Goal: Task Accomplishment & Management: Use online tool/utility

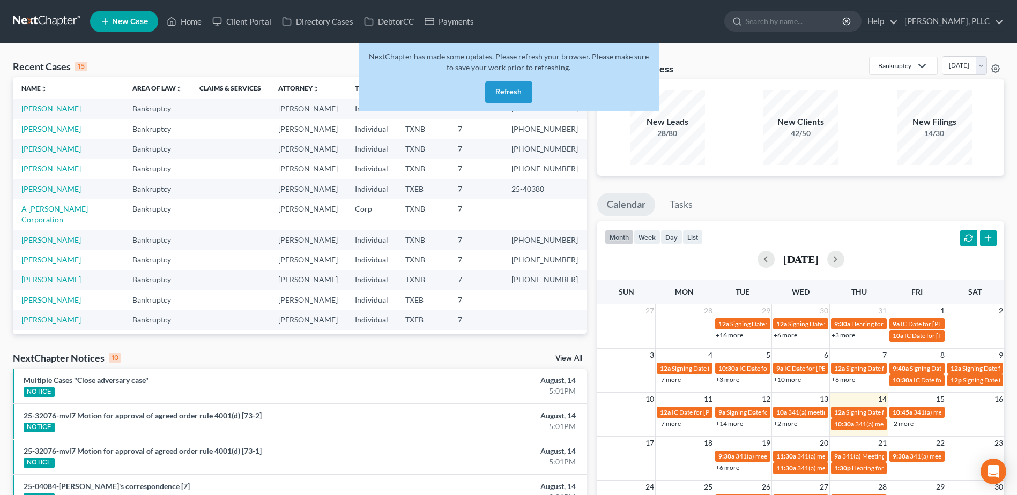
click at [522, 90] on button "Refresh" at bounding box center [508, 92] width 47 height 21
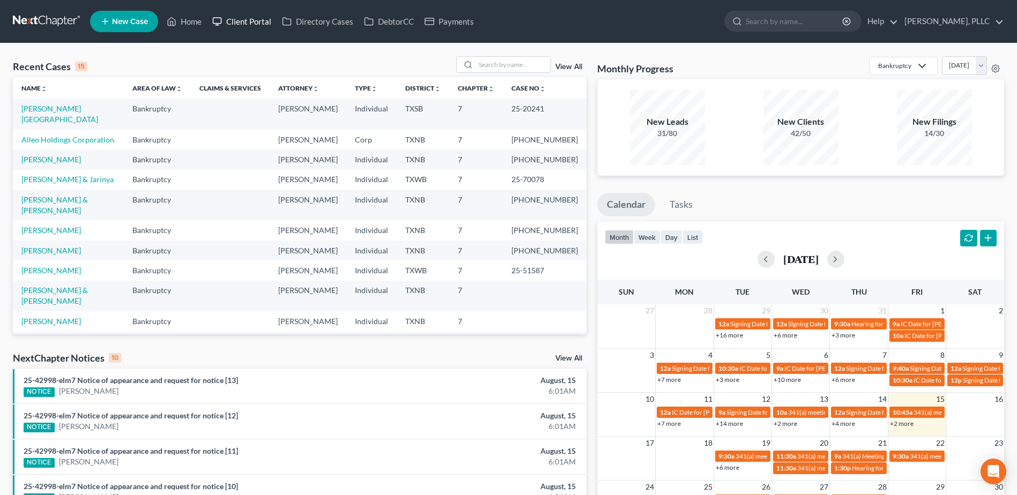
drag, startPoint x: 260, startPoint y: 14, endPoint x: 440, endPoint y: 56, distance: 185.4
click at [260, 14] on link "Client Portal" at bounding box center [242, 21] width 70 height 19
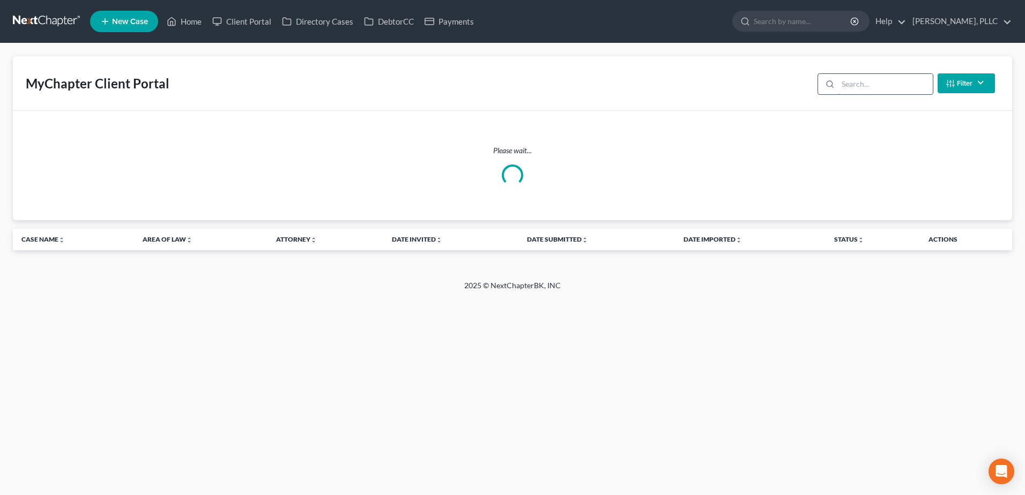
click at [881, 85] on input "search" at bounding box center [885, 84] width 95 height 20
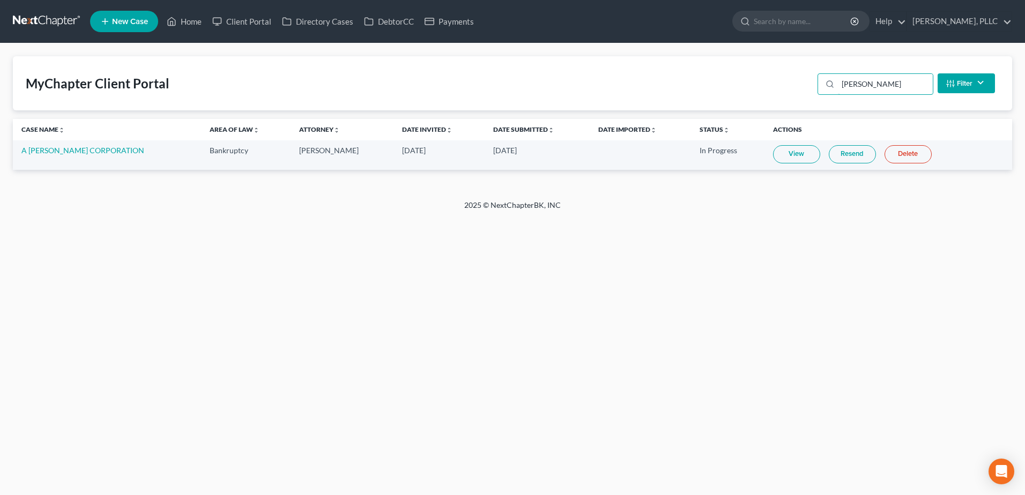
type input "[PERSON_NAME]"
click at [788, 153] on link "View" at bounding box center [796, 154] width 47 height 18
click at [800, 158] on link "View" at bounding box center [796, 154] width 47 height 18
click at [187, 20] on link "Home" at bounding box center [184, 21] width 46 height 19
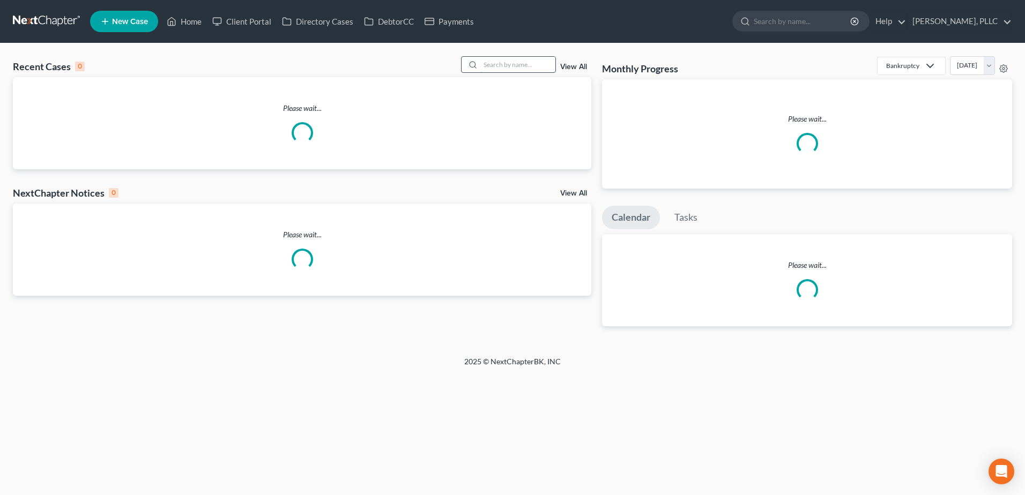
click at [499, 68] on input "search" at bounding box center [517, 65] width 75 height 16
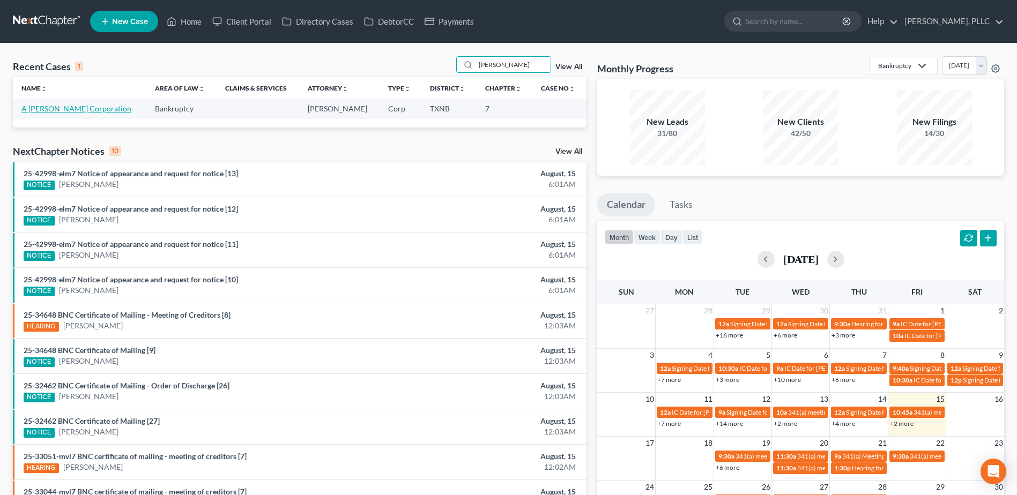
type input "[PERSON_NAME]"
click at [77, 108] on link "A [PERSON_NAME] Corporation" at bounding box center [76, 108] width 110 height 9
select select "4"
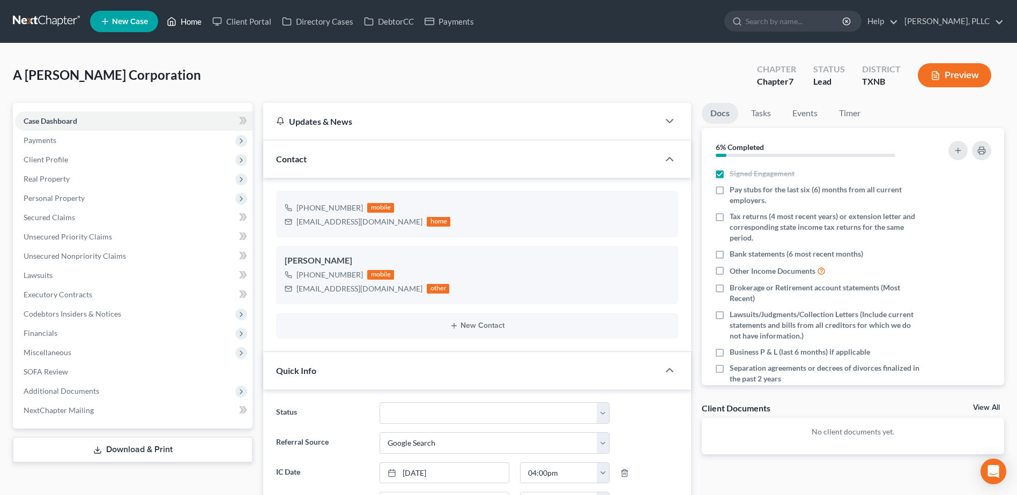
click at [188, 25] on link "Home" at bounding box center [184, 21] width 46 height 19
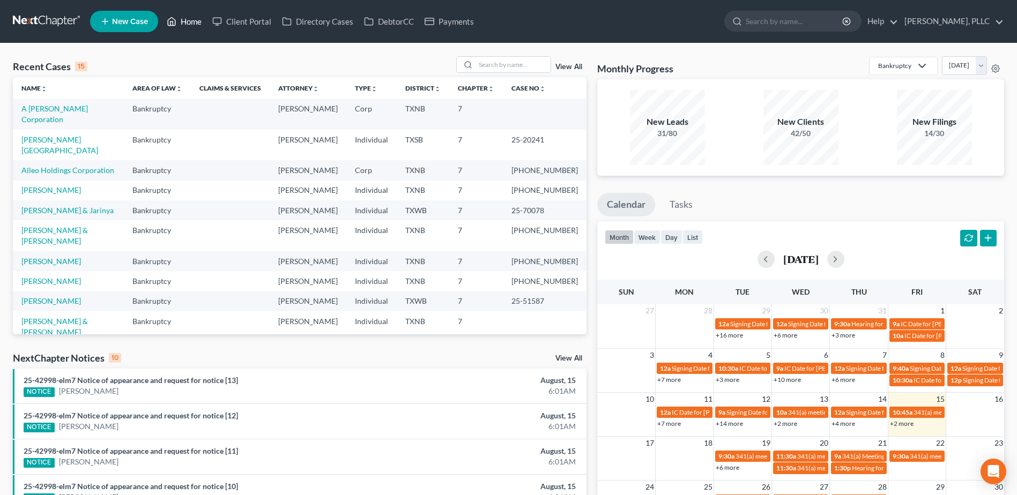
click at [161, 12] on link "Home" at bounding box center [184, 21] width 46 height 19
click at [544, 62] on input "search" at bounding box center [513, 65] width 75 height 16
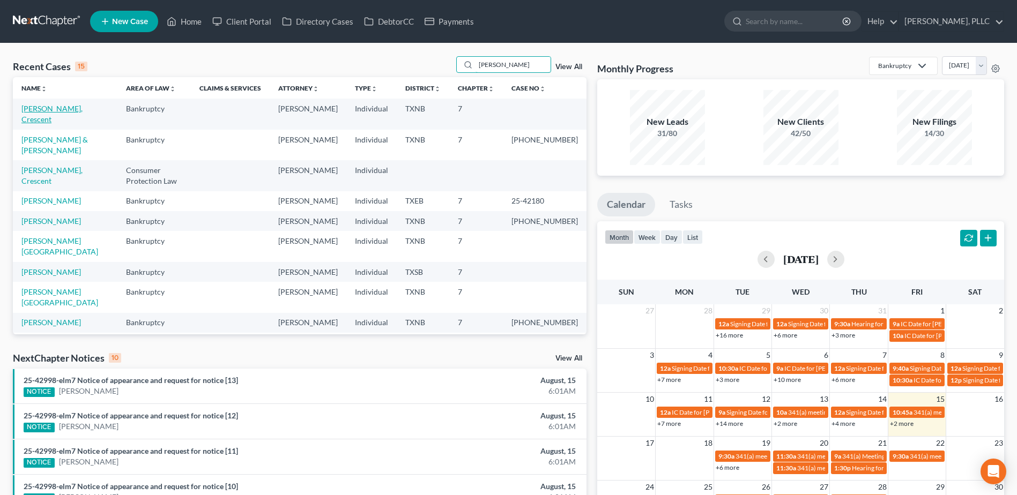
type input "[PERSON_NAME]"
click at [48, 107] on link "[PERSON_NAME], Crescent" at bounding box center [51, 114] width 61 height 20
select select "1"
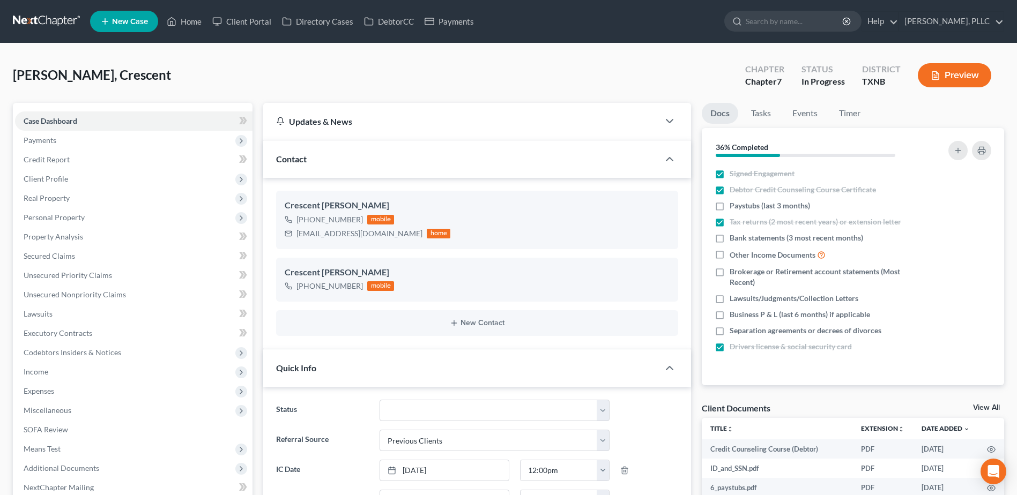
scroll to position [438, 0]
click at [604, 415] on select "Appellate Phase Case Closed Dead File Demand Letter Phase Discharged Discharge …" at bounding box center [495, 410] width 230 height 21
select select "23"
click at [380, 400] on select "Appellate Phase Case Closed Dead File Demand Letter Phase Discharged Discharge …" at bounding box center [495, 410] width 230 height 21
click at [565, 73] on div "[PERSON_NAME], Crescent Upgraded Chapter Chapter 7 Status To Review [GEOGRAPHIC…" at bounding box center [509, 79] width 992 height 47
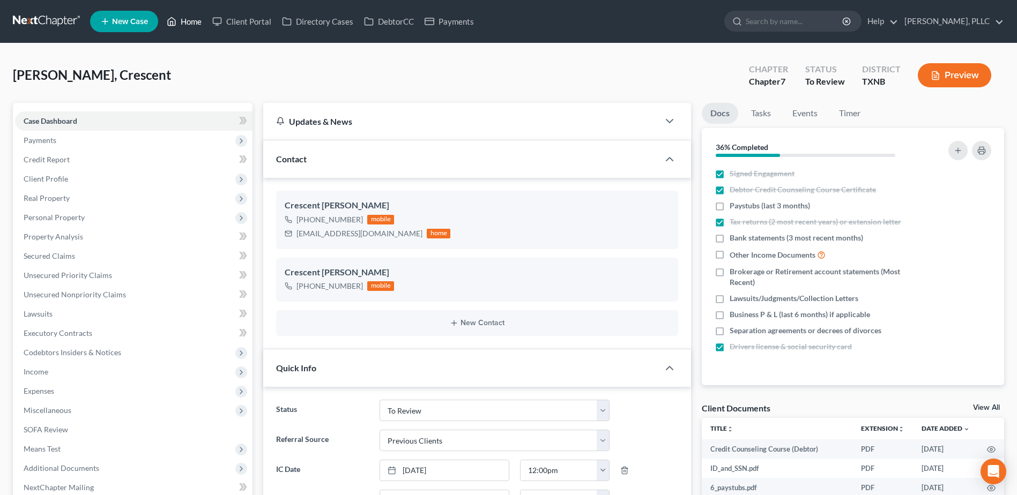
drag, startPoint x: 192, startPoint y: 23, endPoint x: 490, endPoint y: 102, distance: 308.7
click at [192, 22] on link "Home" at bounding box center [184, 21] width 46 height 19
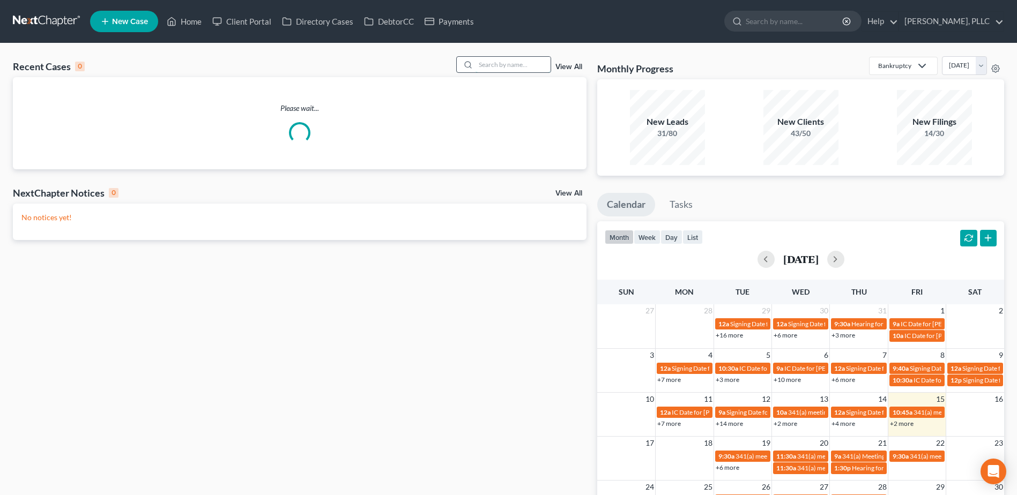
click at [519, 61] on input "search" at bounding box center [513, 65] width 75 height 16
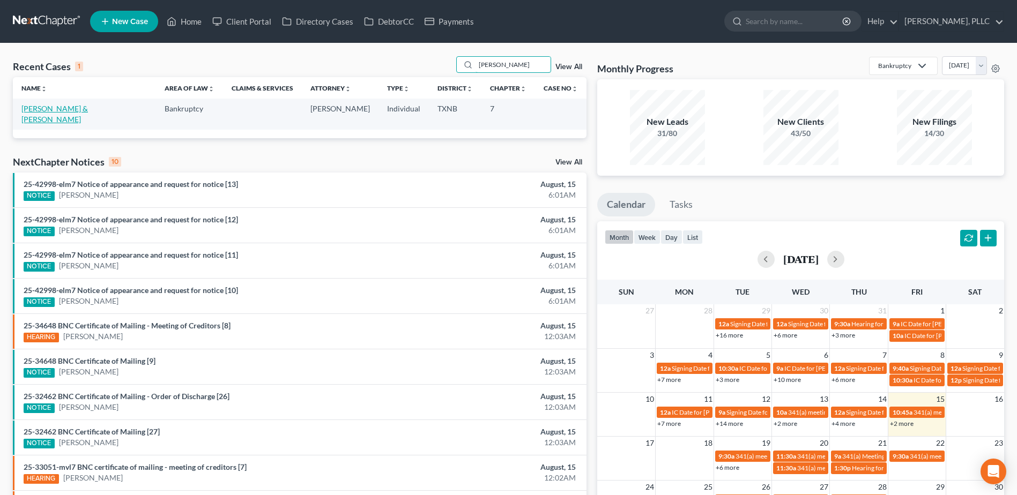
type input "[PERSON_NAME]"
click at [62, 109] on link "[PERSON_NAME] & [PERSON_NAME]" at bounding box center [54, 114] width 66 height 20
select select "6"
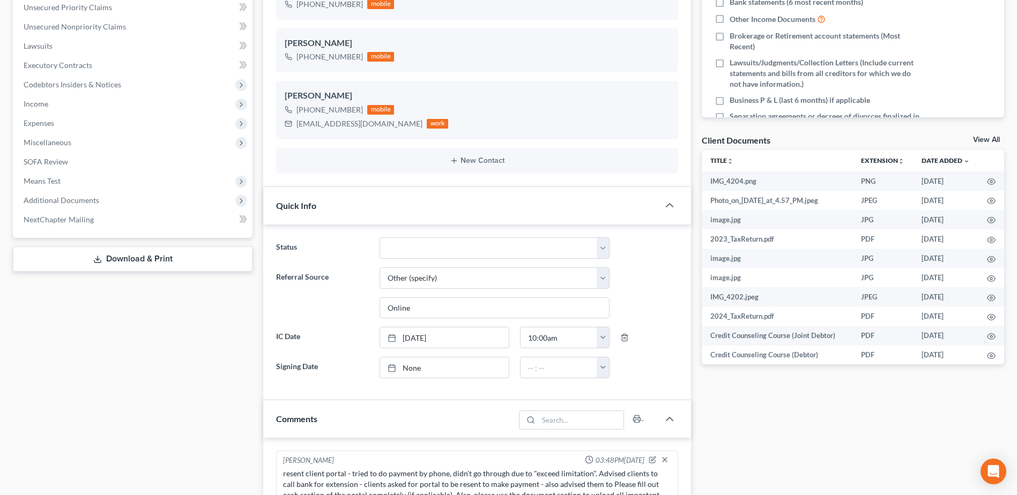
scroll to position [720, 0]
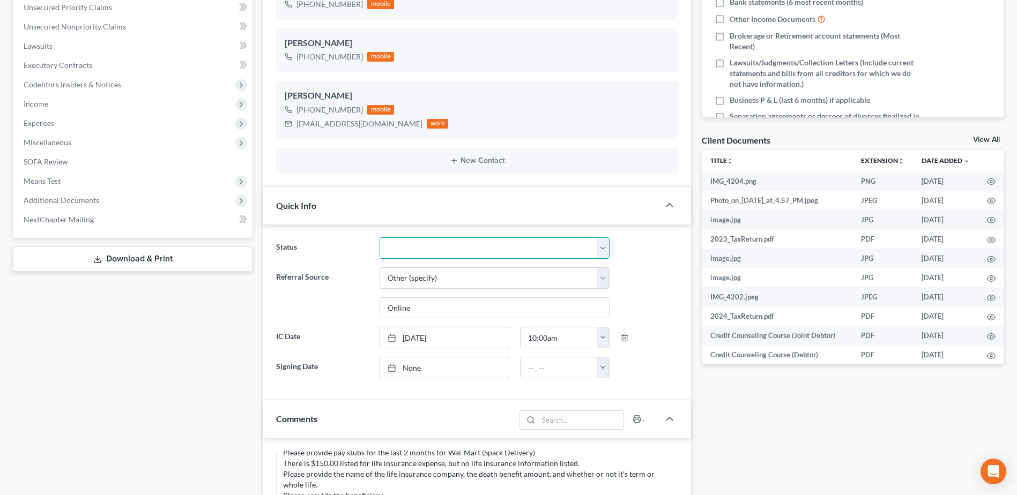
click at [601, 249] on select "Appellate Phase Case Closed Dead File Demand Letter Phase Discharged Discharge …" at bounding box center [495, 248] width 230 height 21
select select "23"
click at [380, 238] on select "Appellate Phase Case Closed Dead File Demand Letter Phase Discharged Discharge …" at bounding box center [495, 248] width 230 height 21
click at [769, 438] on div "Docs Tasks Events Timer 6% Completed Nothing here yet! Signed Engagement Debtor…" at bounding box center [853, 407] width 313 height 1144
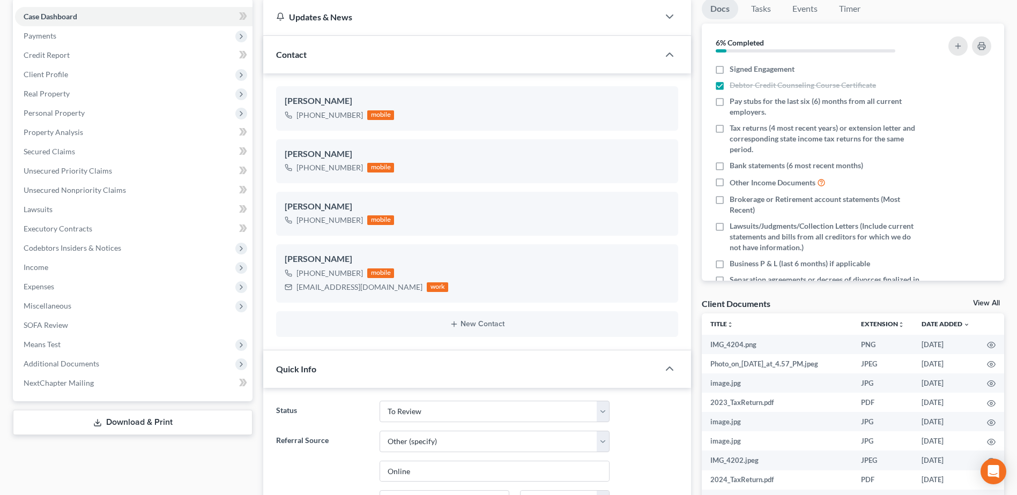
scroll to position [0, 0]
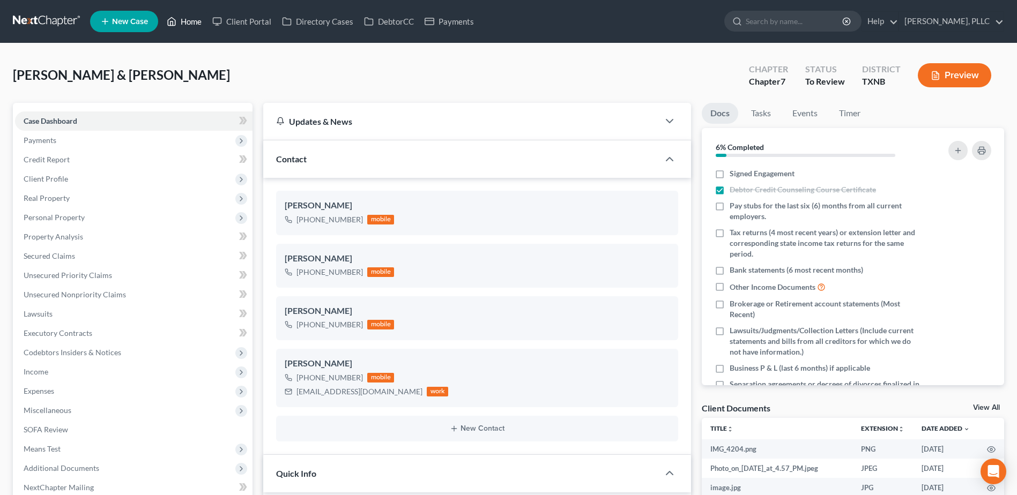
click at [196, 21] on link "Home" at bounding box center [184, 21] width 46 height 19
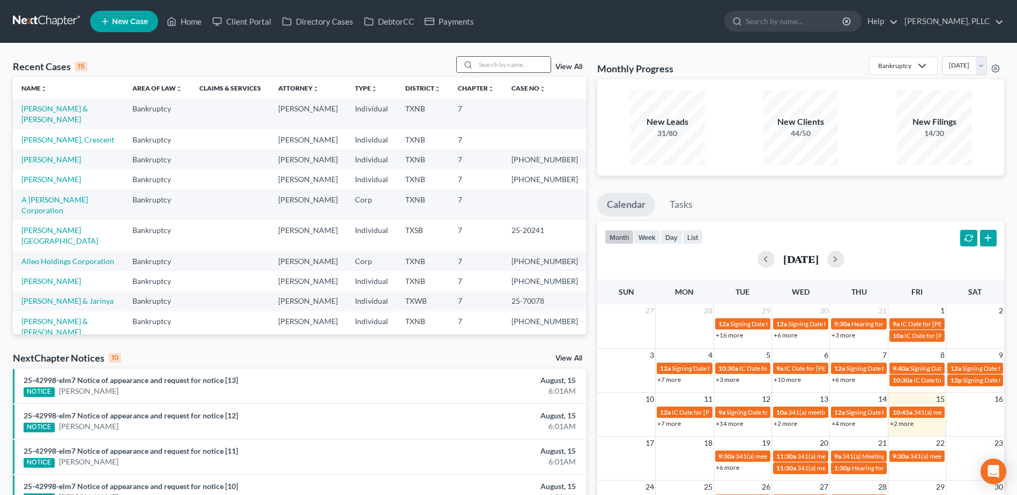
click at [516, 64] on input "search" at bounding box center [513, 65] width 75 height 16
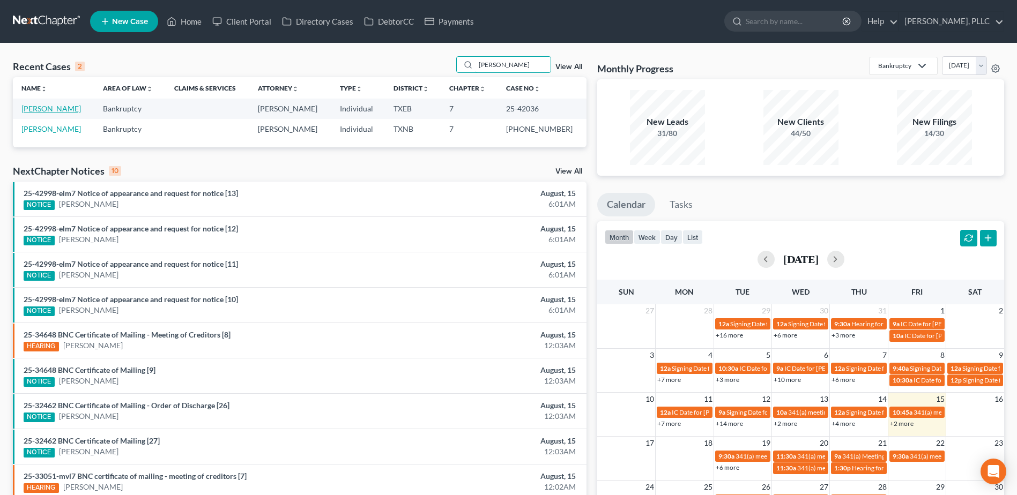
type input "[PERSON_NAME]"
click at [53, 110] on link "[PERSON_NAME]" at bounding box center [51, 108] width 60 height 9
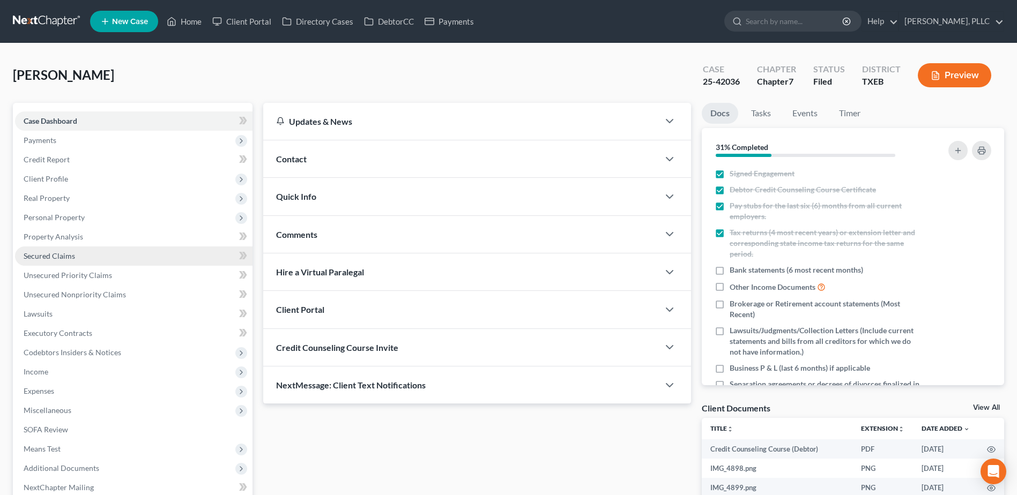
click at [45, 257] on span "Secured Claims" at bounding box center [49, 255] width 51 height 9
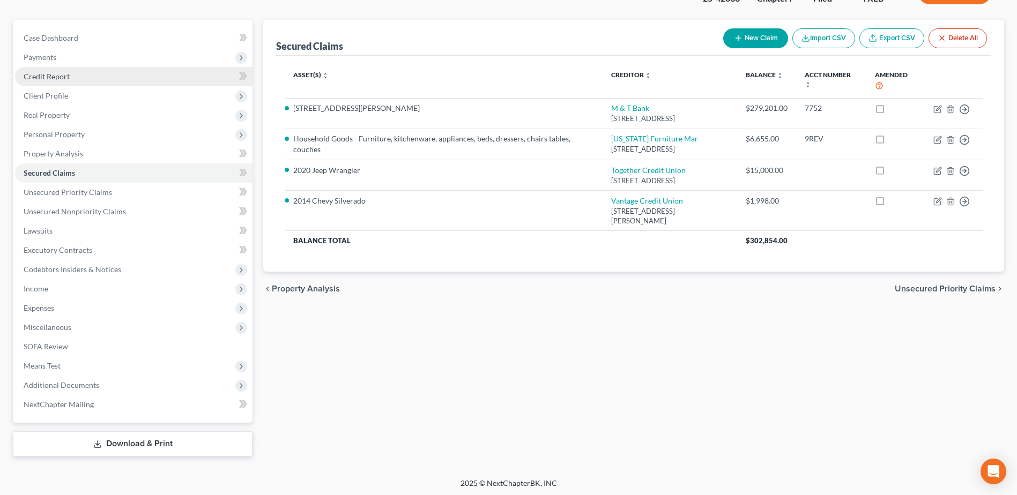
scroll to position [85, 0]
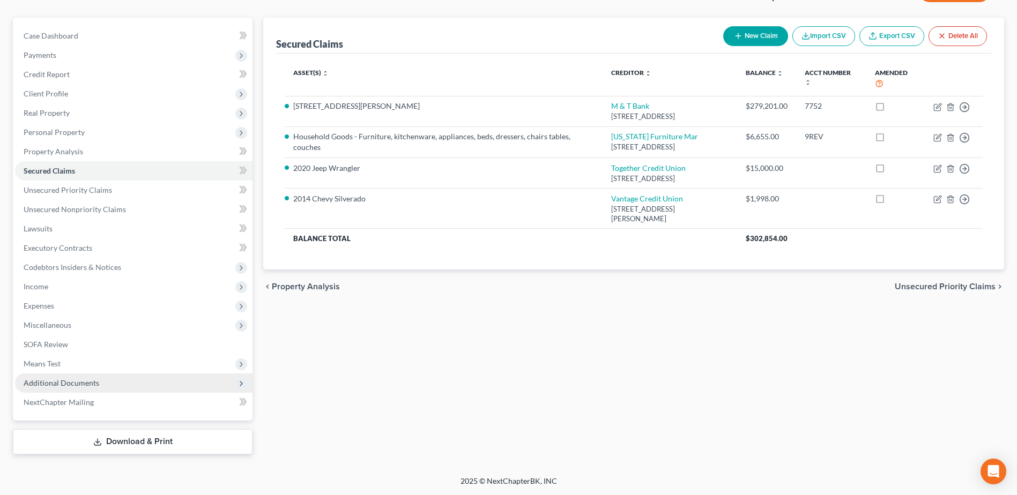
click at [68, 386] on span "Additional Documents" at bounding box center [62, 383] width 76 height 9
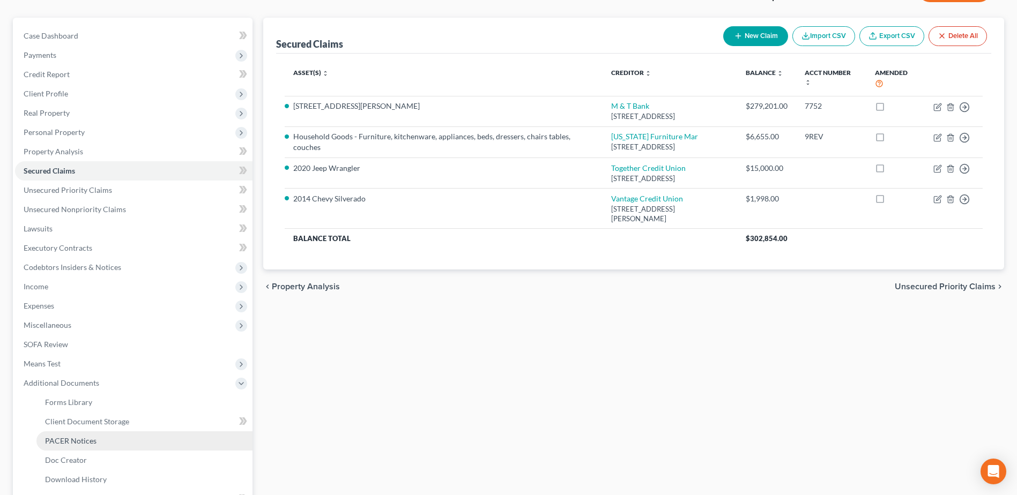
click at [63, 446] on link "PACER Notices" at bounding box center [144, 441] width 216 height 19
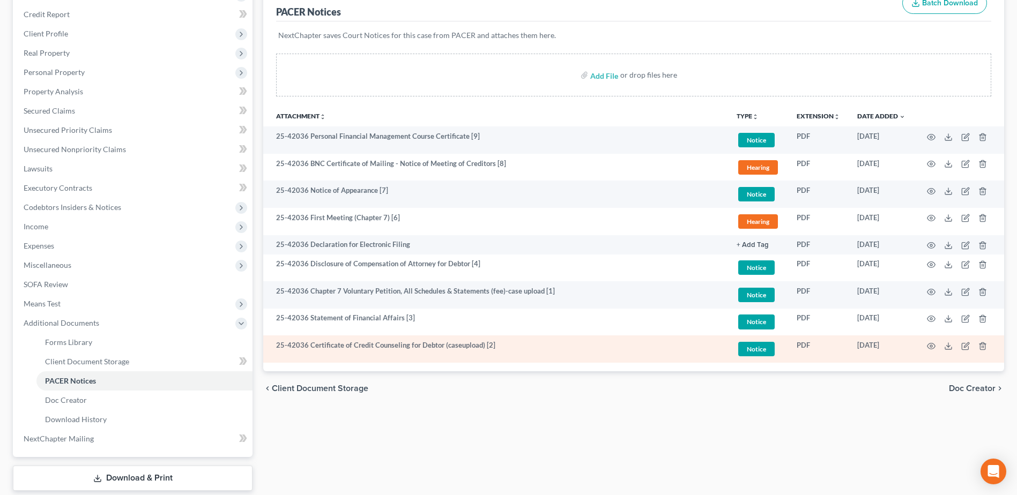
scroll to position [161, 0]
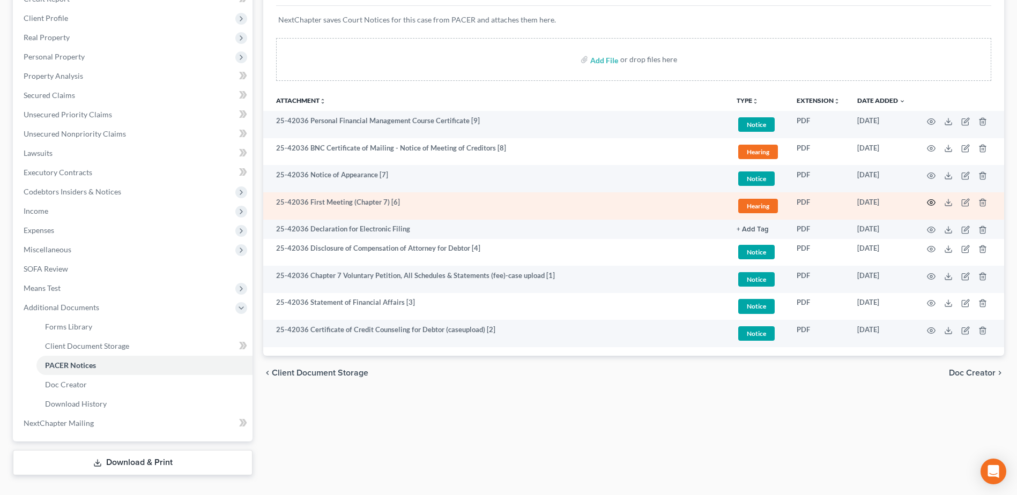
click at [931, 203] on icon "button" at bounding box center [931, 202] width 9 height 9
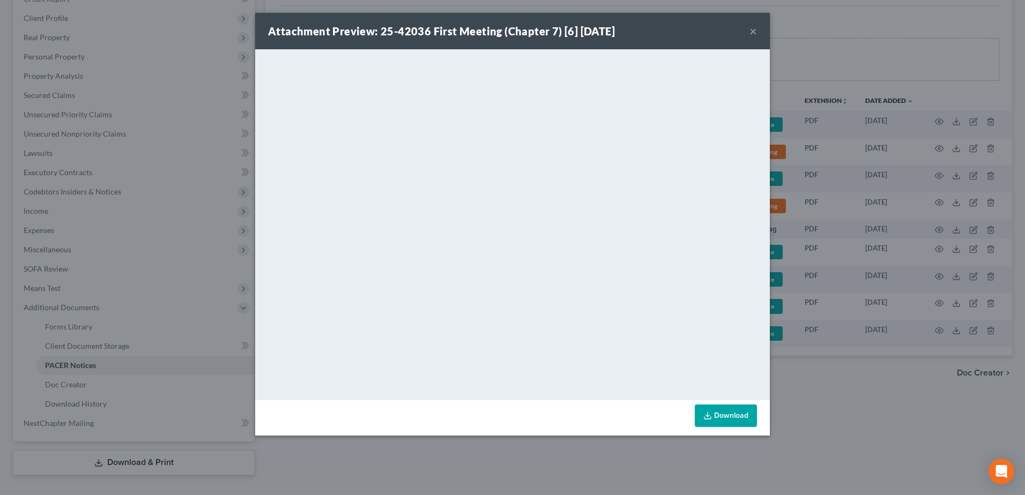
drag, startPoint x: 754, startPoint y: 33, endPoint x: 775, endPoint y: 52, distance: 28.1
click at [754, 32] on button "×" at bounding box center [754, 31] width 8 height 13
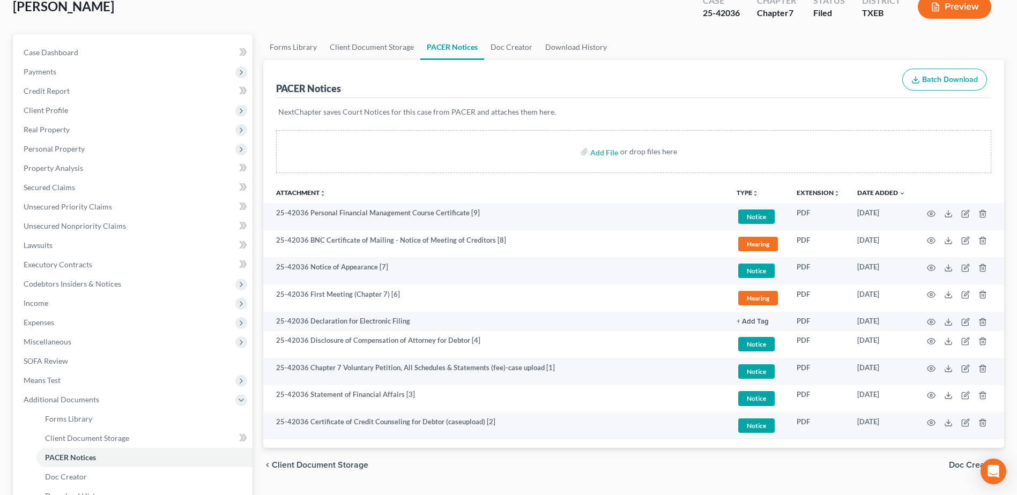
scroll to position [0, 0]
